Goal: Check status

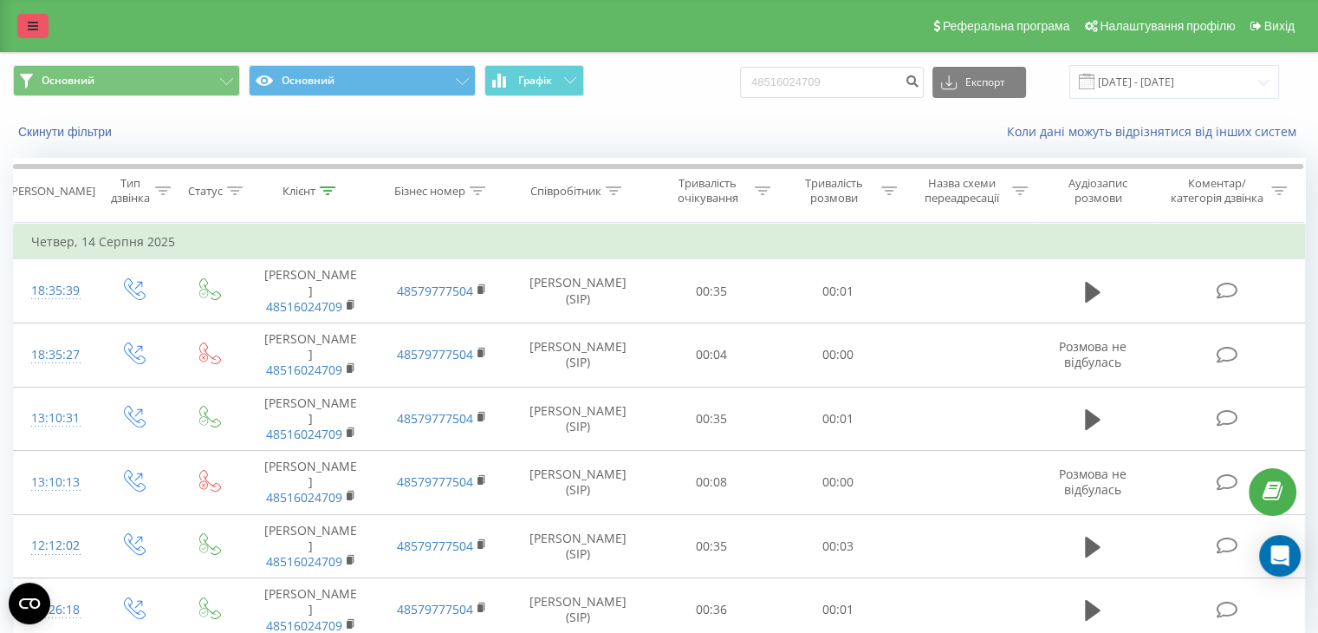
click at [34, 17] on link at bounding box center [32, 26] width 31 height 24
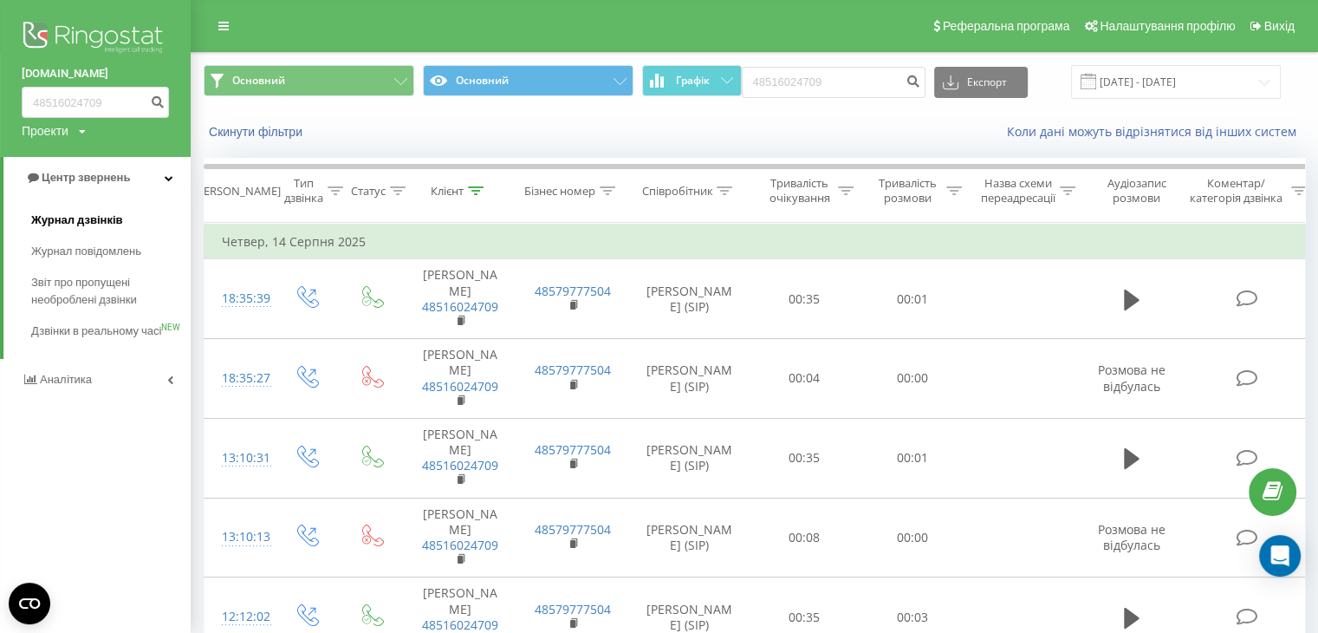
click at [72, 219] on span "Журнал дзвінків" at bounding box center [77, 219] width 92 height 17
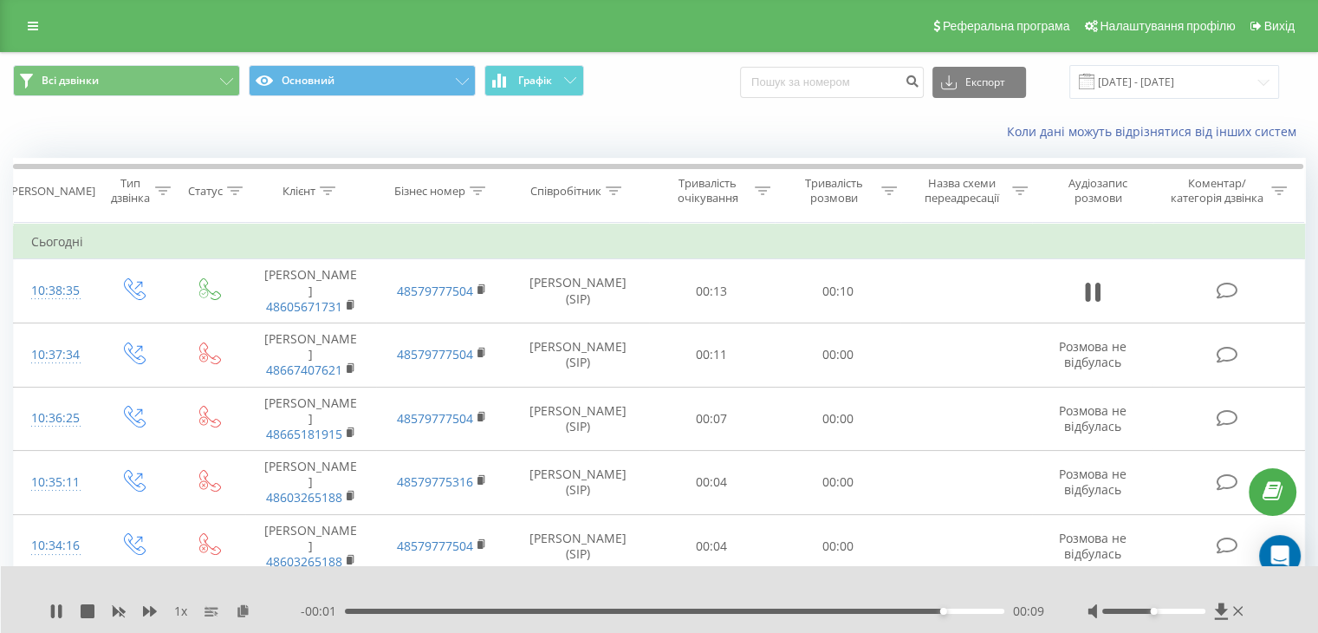
click at [777, 611] on div "00:09" at bounding box center [675, 610] width 660 height 5
click at [751, 610] on div "00:07" at bounding box center [675, 610] width 660 height 5
click at [724, 611] on div "00:06" at bounding box center [675, 610] width 660 height 5
